Goal: Use online tool/utility: Use online tool/utility

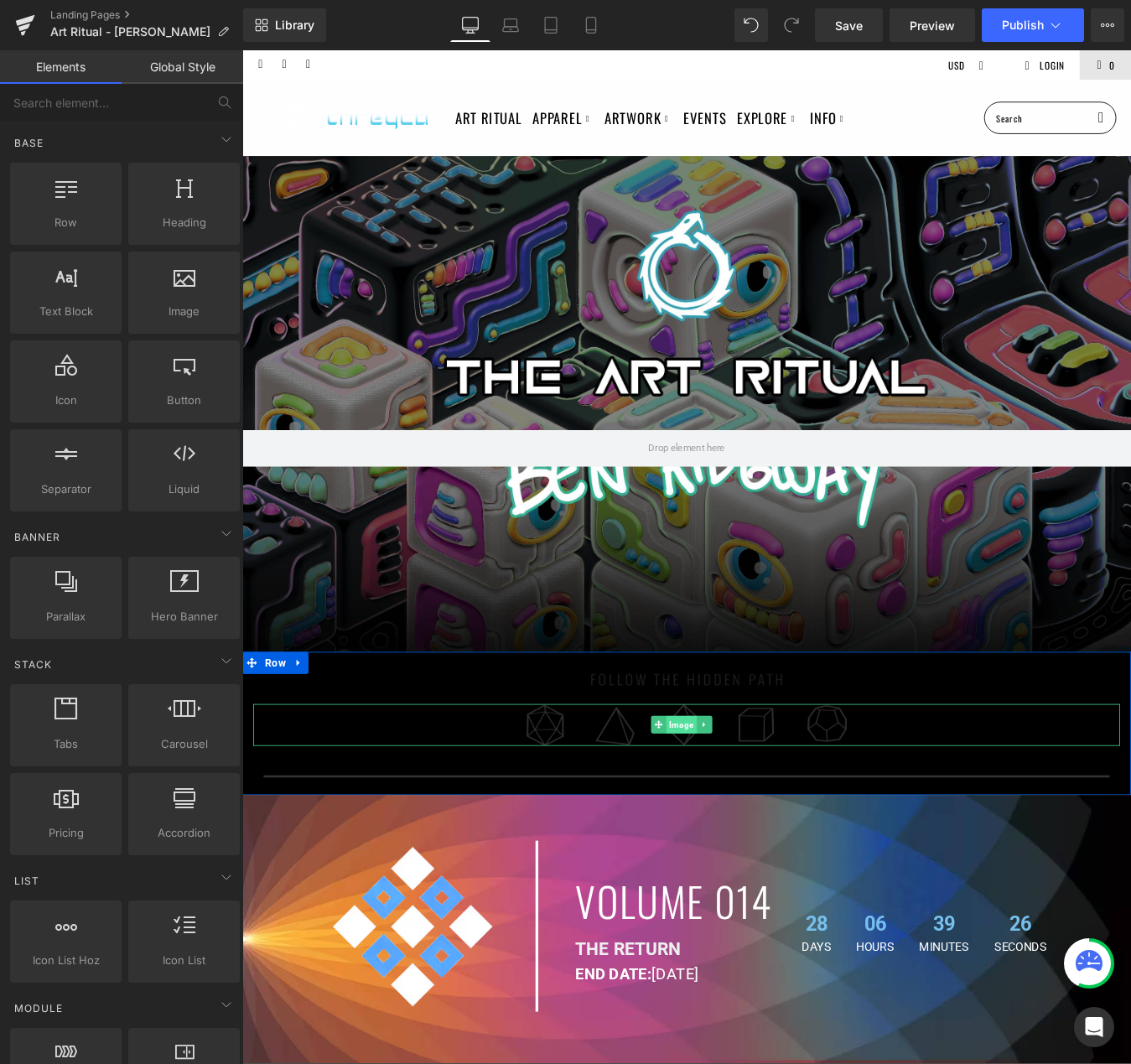
click at [737, 816] on span "Image" at bounding box center [743, 820] width 35 height 20
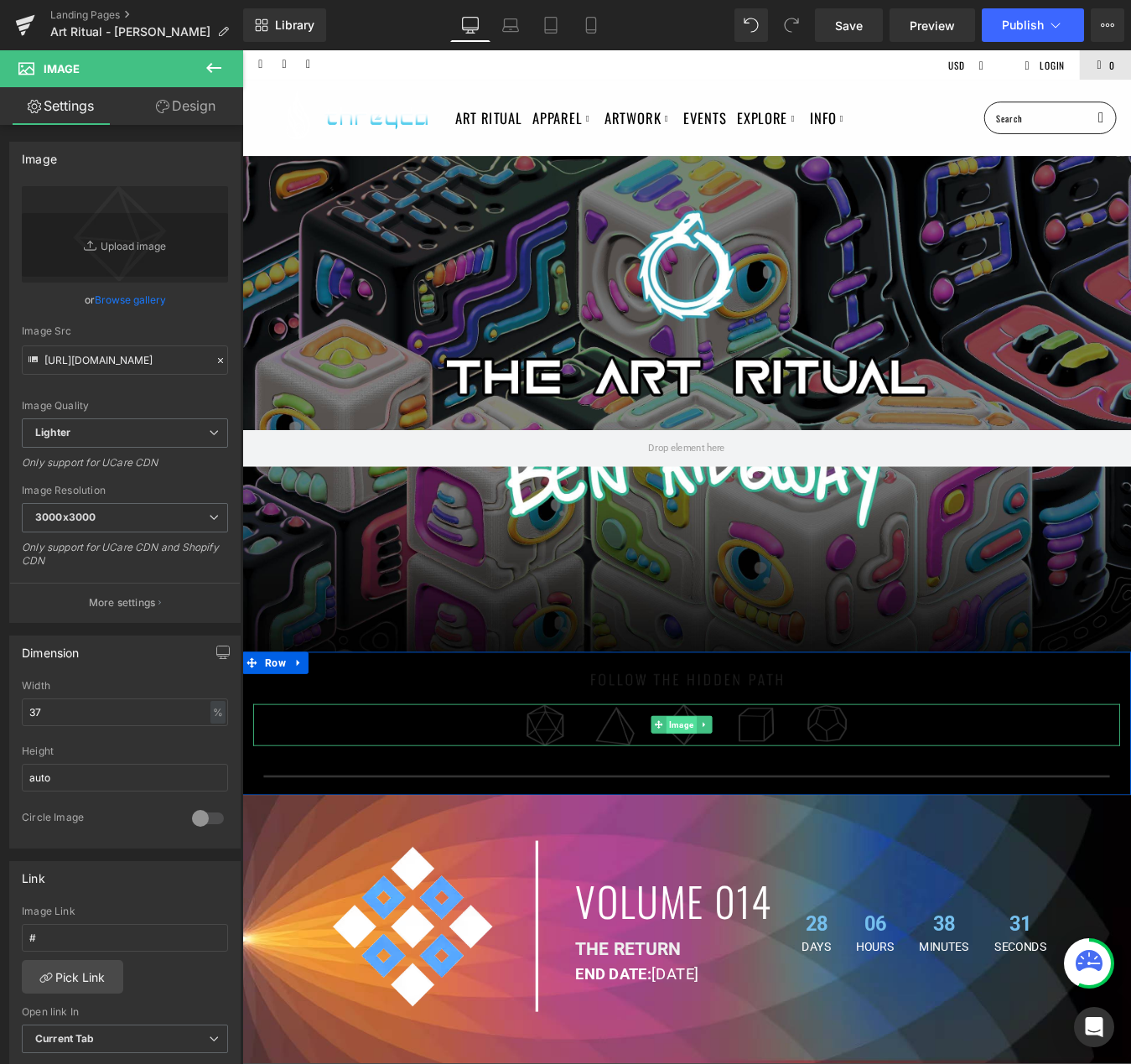
click at [748, 814] on span "Image" at bounding box center [743, 821] width 35 height 20
click at [750, 815] on span "Image" at bounding box center [743, 820] width 35 height 20
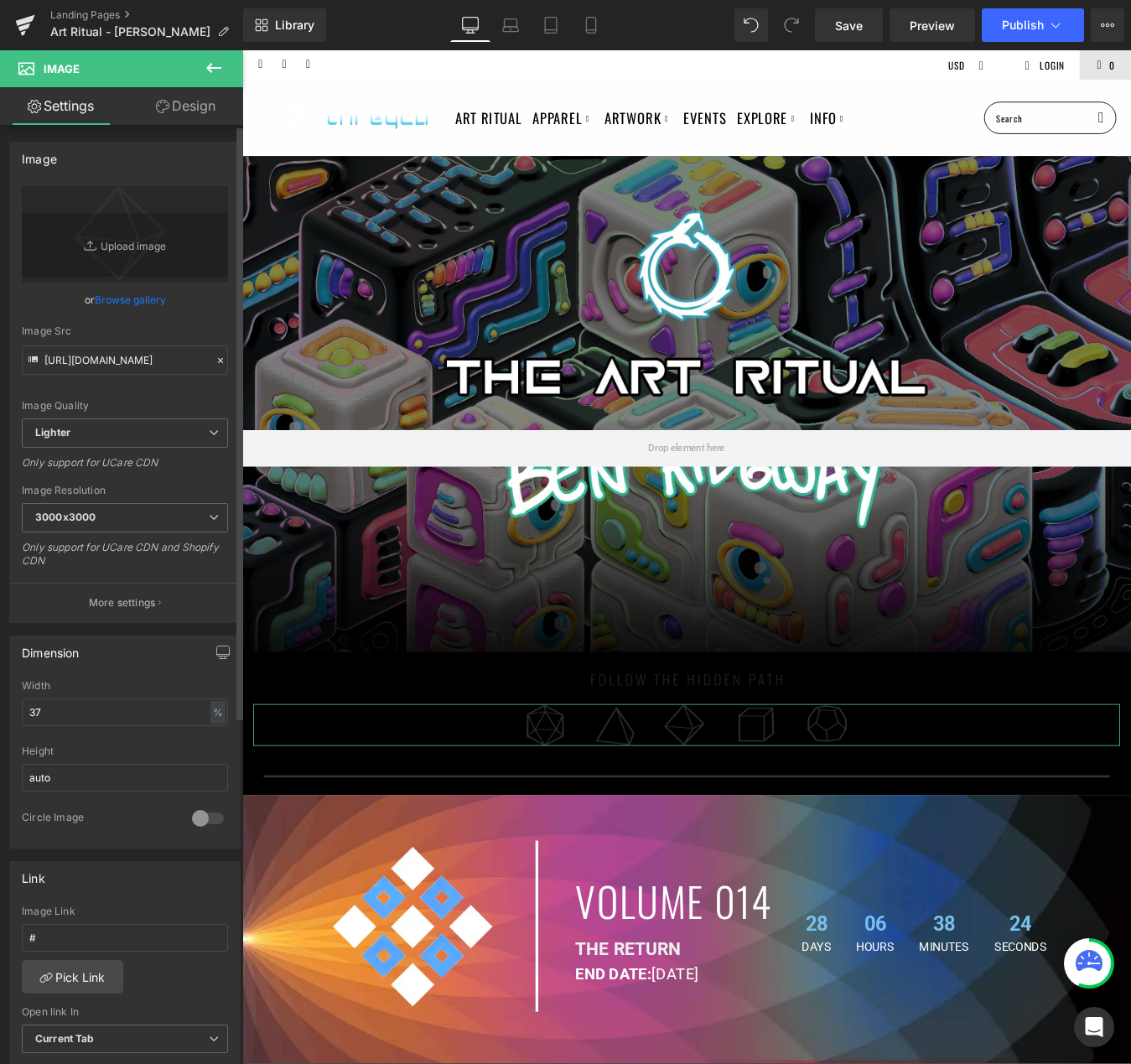
click at [130, 675] on div "Dimension 37% Width 37 % % px auto Height auto 0 Circle Image" at bounding box center [125, 742] width 232 height 213
click at [125, 379] on div "Image Quality Lighter Lightest Lighter Lighter Lightest Only support for UCare …" at bounding box center [125, 302] width 206 height 232
click at [124, 369] on input "[URL][DOMAIN_NAME]" at bounding box center [125, 360] width 206 height 29
click at [383, 17] on div "Library Desktop Desktop Laptop Tablet Mobile Save Preview Publish Scheduled Vie…" at bounding box center [686, 25] width 888 height 34
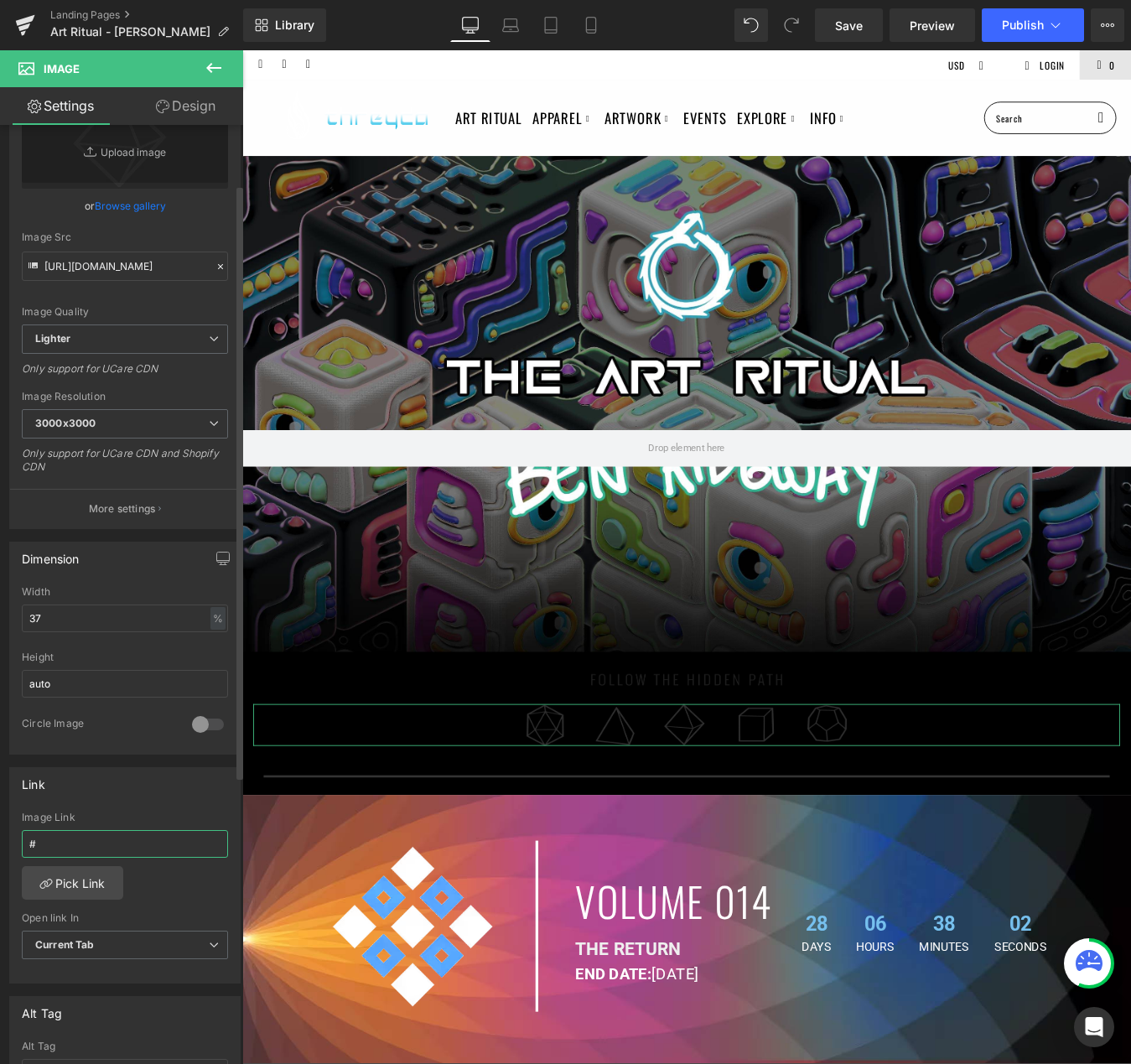
click at [76, 842] on input "#" at bounding box center [125, 844] width 206 height 27
click at [92, 883] on link "Pick Link" at bounding box center [72, 883] width 102 height 34
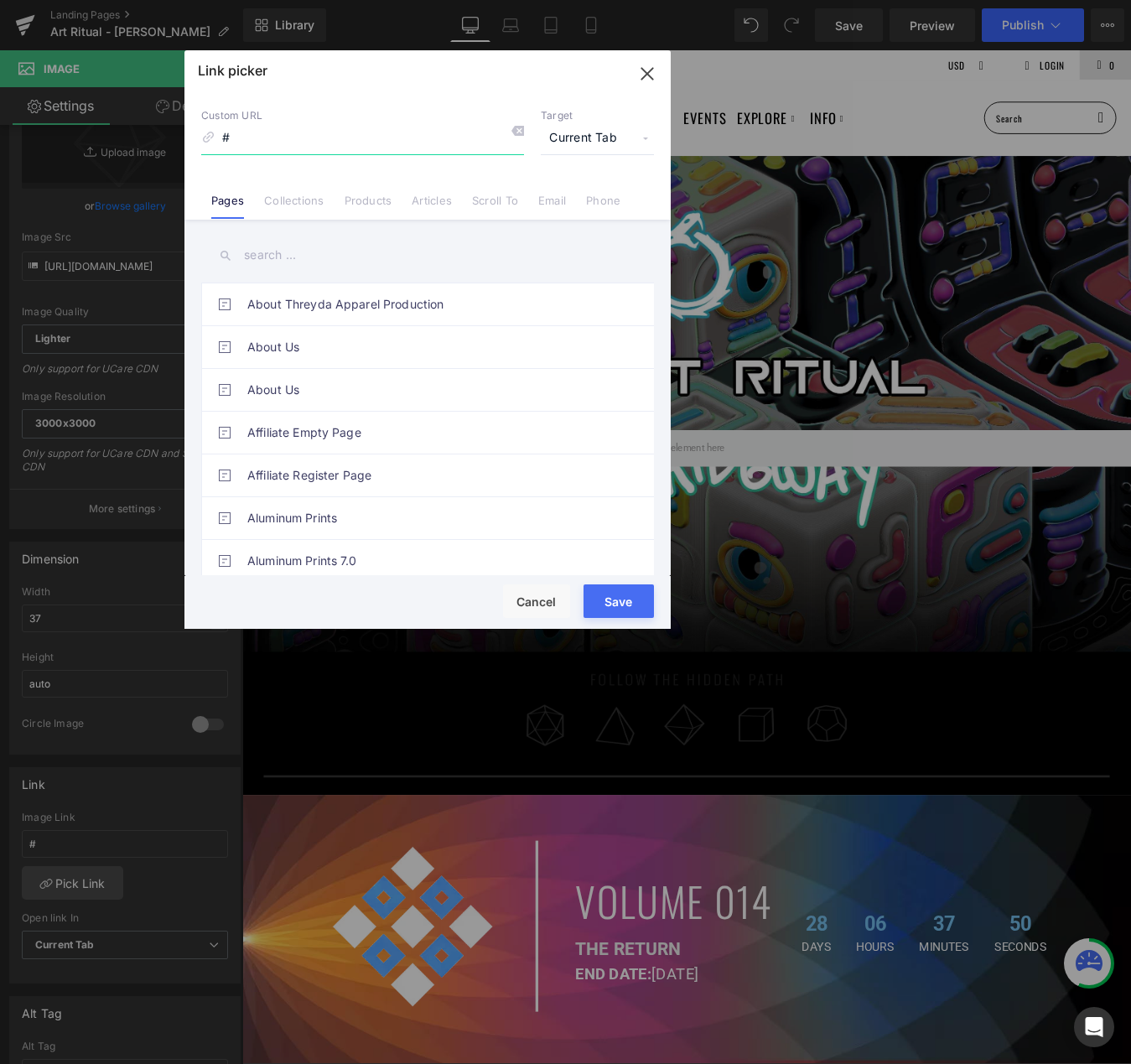
click at [648, 74] on icon "button" at bounding box center [647, 73] width 11 height 11
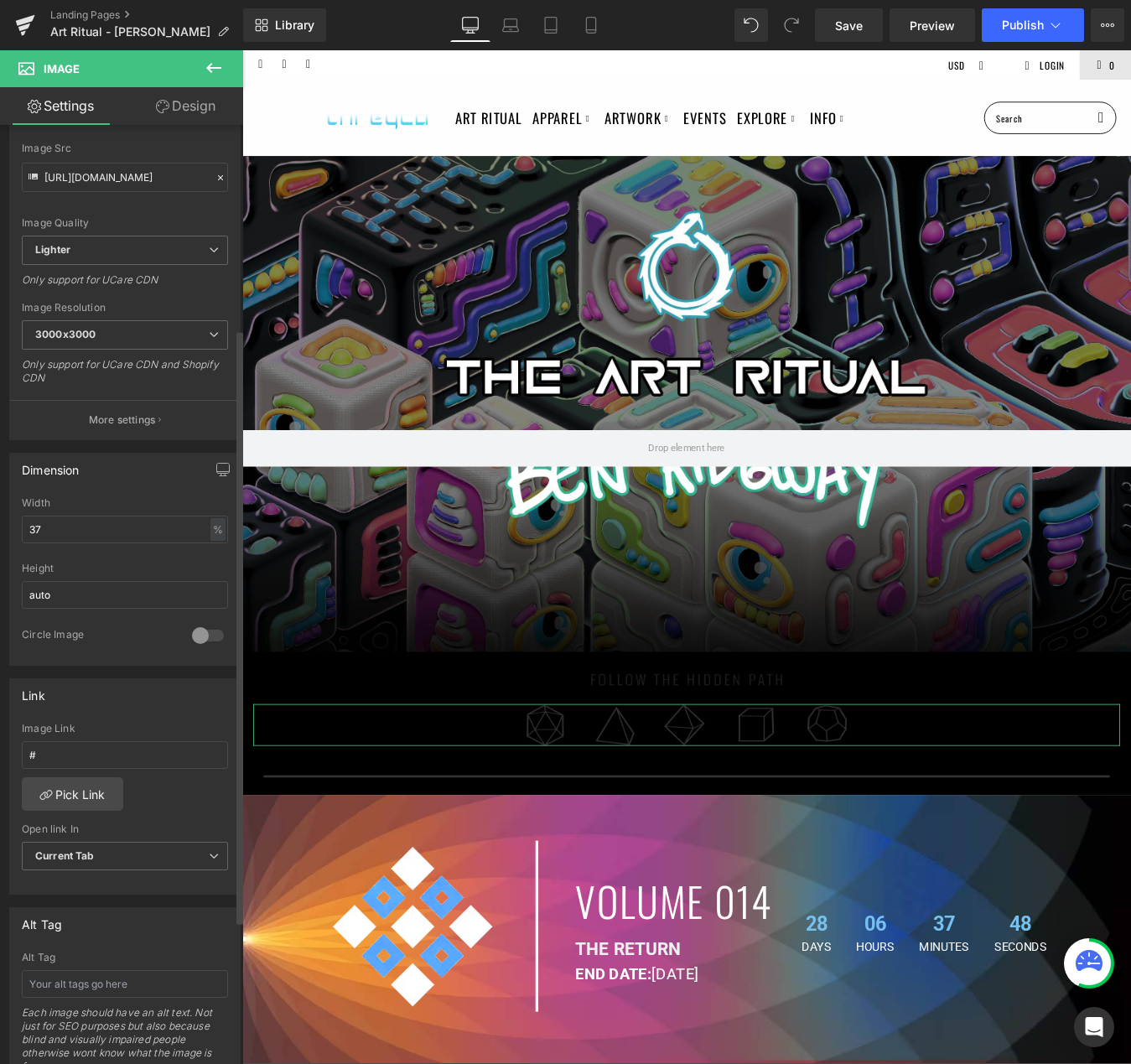
scroll to position [370, 0]
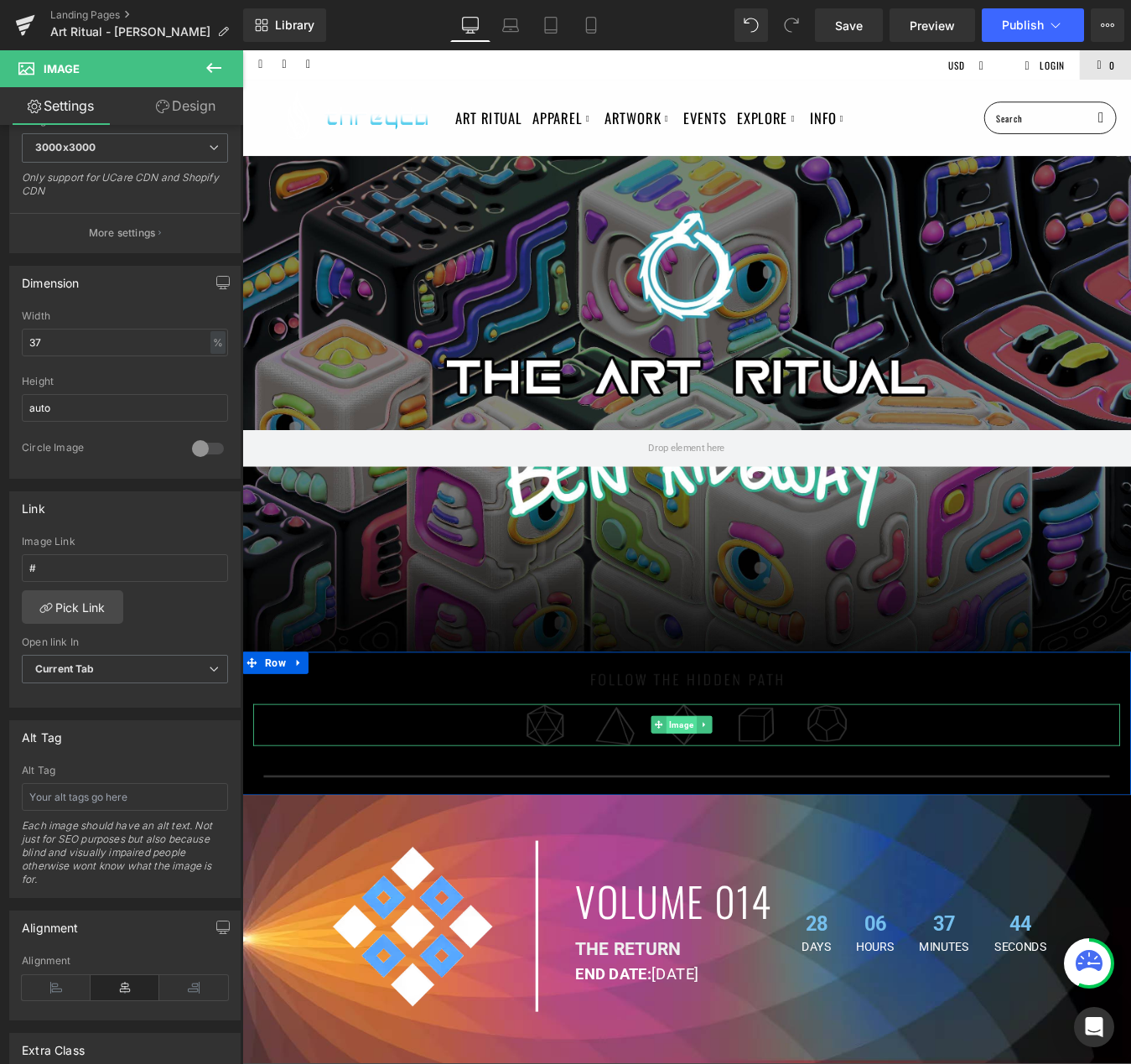
click at [749, 818] on span "Image" at bounding box center [743, 821] width 35 height 20
click at [855, 796] on img at bounding box center [749, 819] width 384 height 50
click at [864, 802] on img at bounding box center [749, 819] width 384 height 50
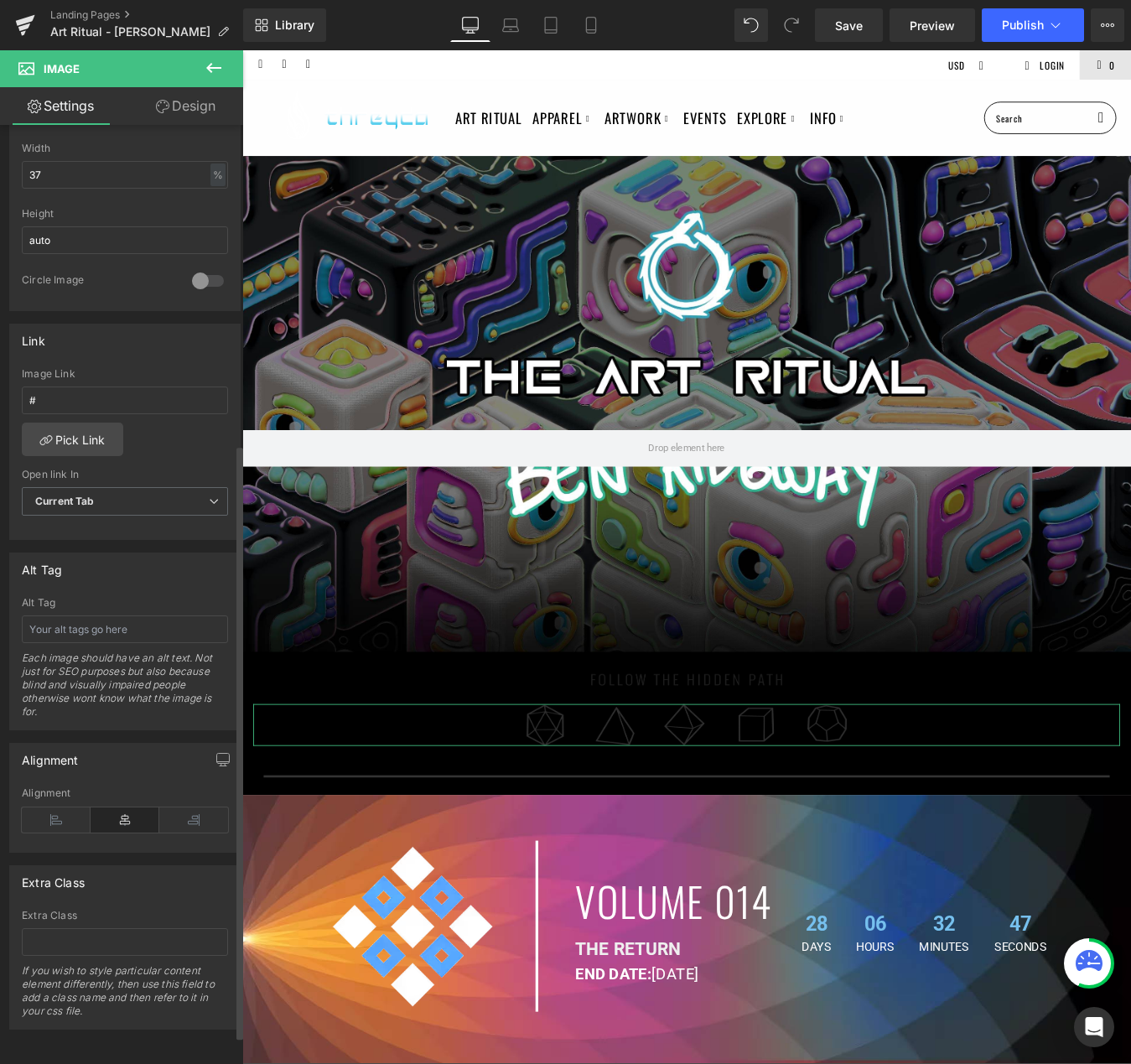
scroll to position [203, 0]
